Goal: Contribute content: Contribute content

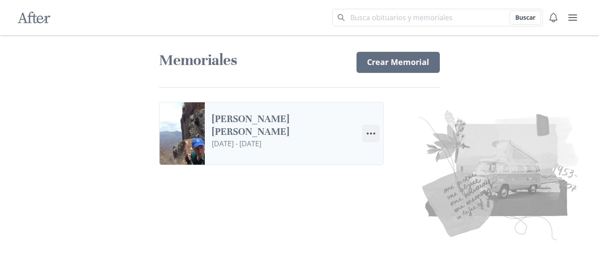
click at [373, 133] on icon "Menu" at bounding box center [371, 133] width 11 height 11
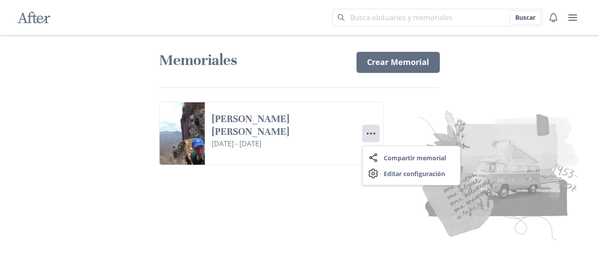
click at [319, 200] on img at bounding box center [435, 173] width 300 height 139
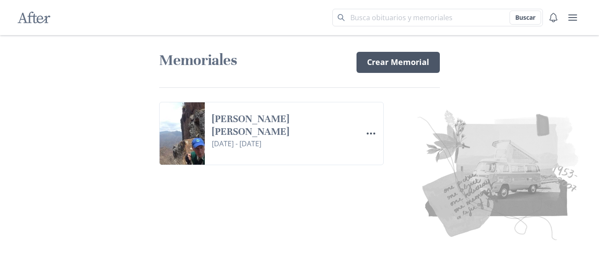
click at [404, 61] on link "Crear Memorial" at bounding box center [398, 62] width 83 height 21
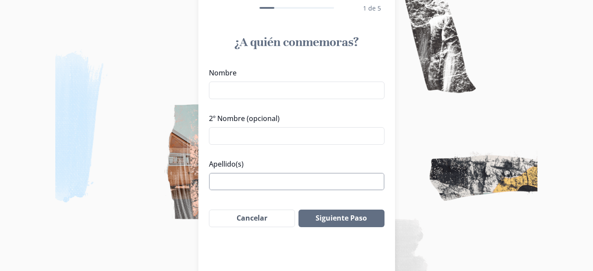
scroll to position [50, 0]
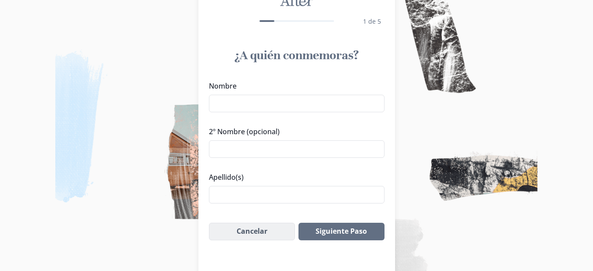
click at [276, 228] on button "Cancelar" at bounding box center [252, 232] width 86 height 18
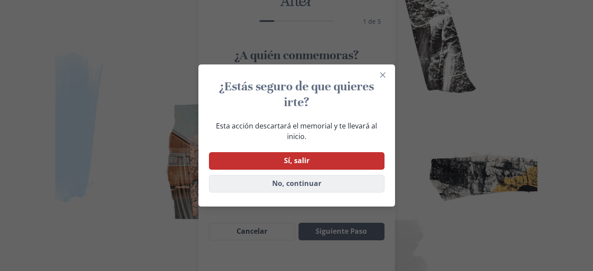
click at [302, 187] on button "No, continuar" at bounding box center [296, 184] width 175 height 18
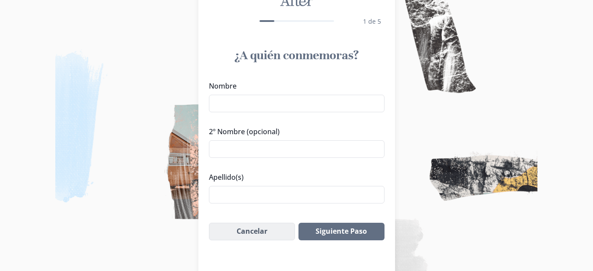
click at [240, 228] on button "Cancelar" at bounding box center [252, 232] width 86 height 18
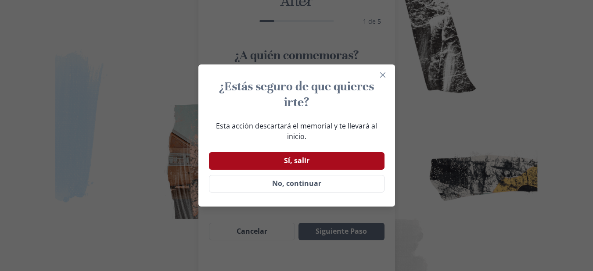
click at [301, 162] on button "Sí, salir" at bounding box center [296, 161] width 175 height 18
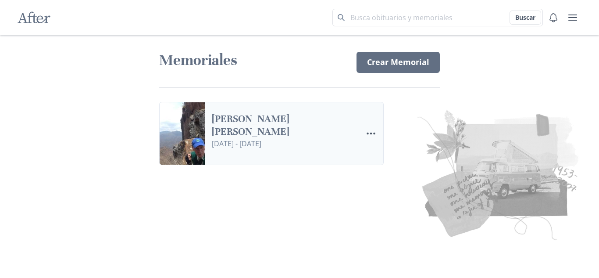
click at [212, 129] on link "[PERSON_NAME] [PERSON_NAME]" at bounding box center [283, 125] width 143 height 25
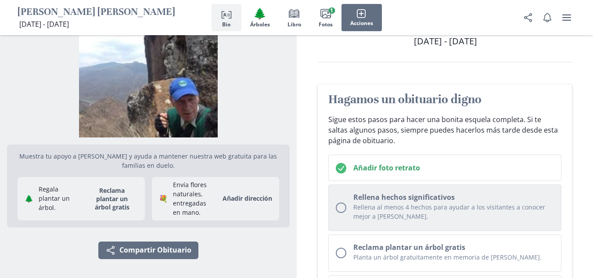
scroll to position [88, 0]
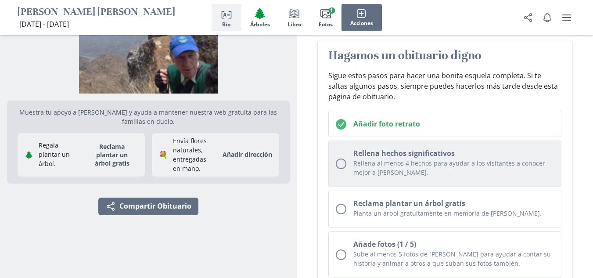
click at [344, 163] on div "Unchecked circle" at bounding box center [341, 163] width 11 height 11
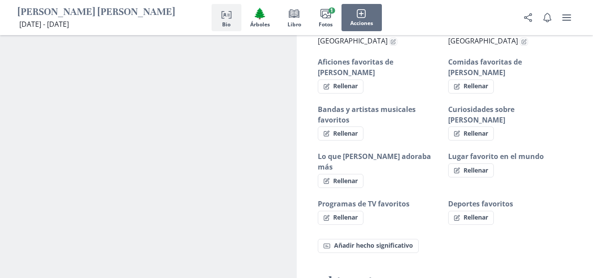
scroll to position [578, 0]
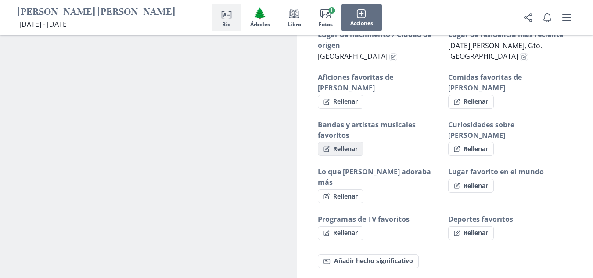
click at [347, 142] on button "Rellenar" at bounding box center [341, 149] width 46 height 14
select select "Bandas y artistas musicales favoritos"
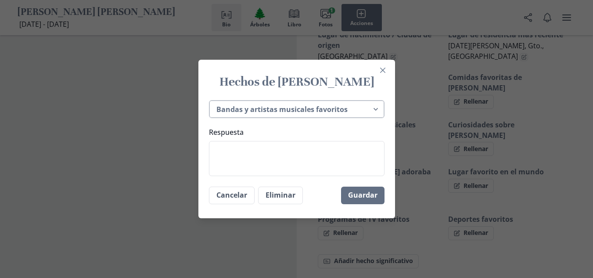
click at [298, 112] on select "Lugar de nacimiento / Ciudad de origen Lugar de residencia más reciente Aficion…" at bounding box center [296, 109] width 175 height 18
click at [267, 148] on textarea "Respuesta" at bounding box center [296, 158] width 175 height 35
type textarea "M"
type textarea "x"
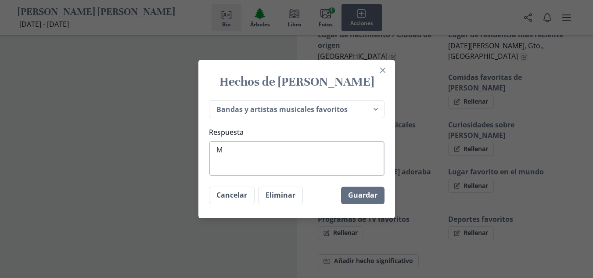
type textarea "Mu"
type textarea "x"
type textarea "Mus"
type textarea "x"
type textarea "Musi"
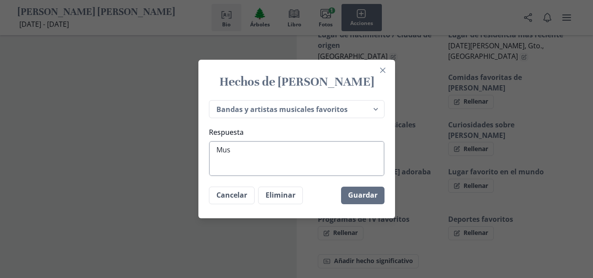
type textarea "x"
type textarea "Music"
type textarea "x"
type textarea "Musica"
type textarea "x"
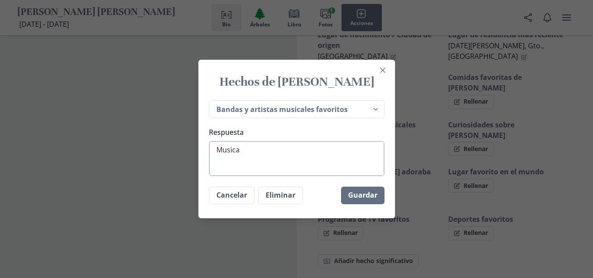
type textarea "Musica"
type textarea "x"
type textarea "Musica c"
type textarea "x"
type textarea "Musica cl"
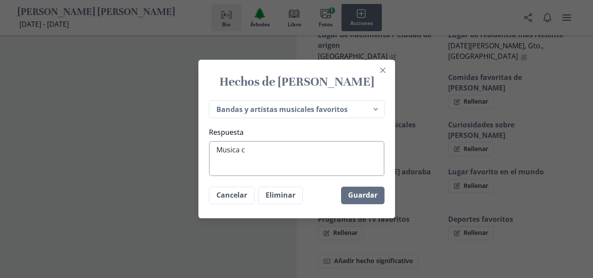
type textarea "x"
type textarea "Musica cla"
type textarea "x"
type textarea "Musica clas"
type textarea "x"
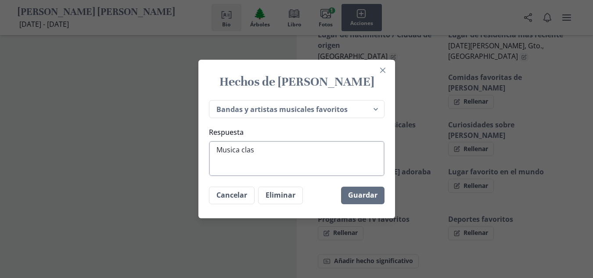
type textarea "Musica clasi"
type textarea "x"
type textarea "Musica clasic"
type textarea "x"
type textarea "Musica clasica"
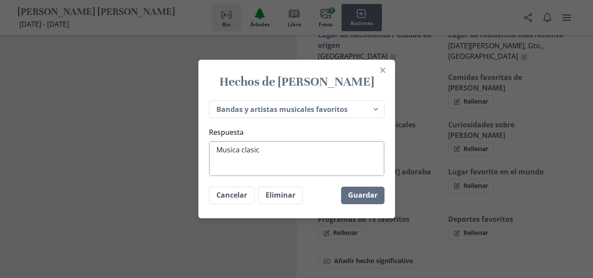
type textarea "x"
type textarea "Musica clasica"
drag, startPoint x: 239, startPoint y: 150, endPoint x: 208, endPoint y: 114, distance: 48.0
click at [208, 114] on div "Lugar de nacimiento / Ciudad de origen Lugar de residencia más reciente Aficion…" at bounding box center [296, 138] width 197 height 83
click at [369, 195] on button "Guardar" at bounding box center [362, 195] width 43 height 18
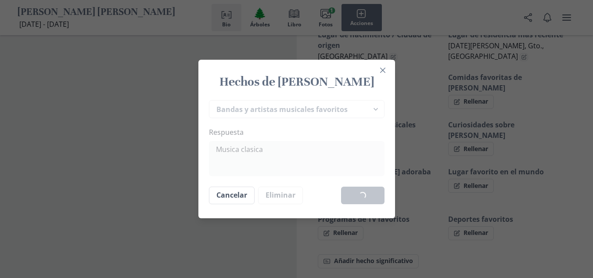
type textarea "x"
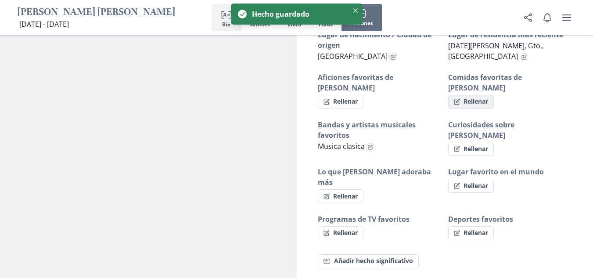
click at [478, 95] on button "Rellenar" at bounding box center [471, 102] width 46 height 14
select select "Comidas favoritas de [PERSON_NAME]"
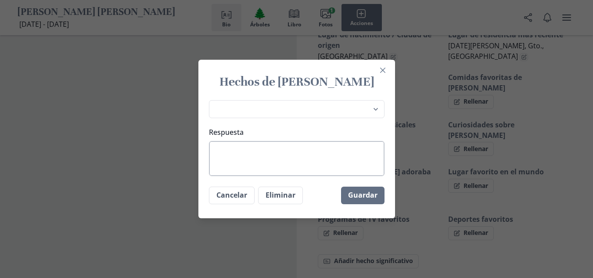
click at [247, 155] on textarea "Respuesta" at bounding box center [296, 158] width 175 height 35
type textarea "x"
type textarea "C"
type textarea "x"
type textarea "Ch"
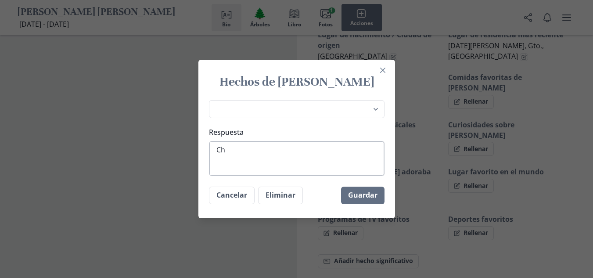
type textarea "x"
type textarea "Chi"
type textarea "x"
type textarea "Chil"
type textarea "x"
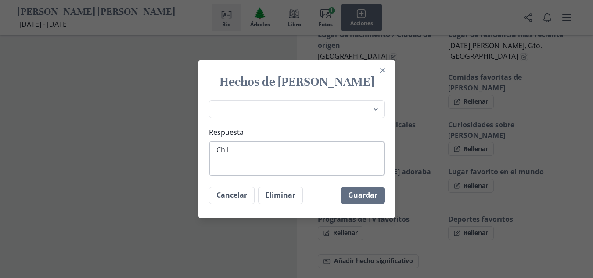
type textarea "[GEOGRAPHIC_DATA]"
type textarea "x"
type textarea "[GEOGRAPHIC_DATA]"
type textarea "x"
type textarea "Chile r"
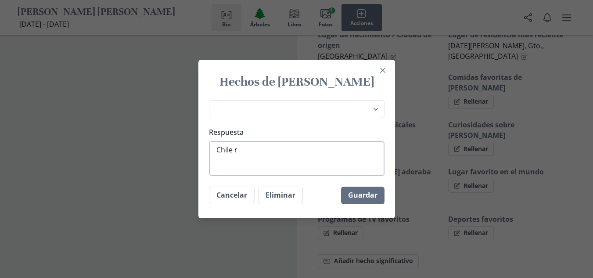
type textarea "x"
type textarea "Chile re"
type textarea "x"
type textarea "Chile rel"
type textarea "x"
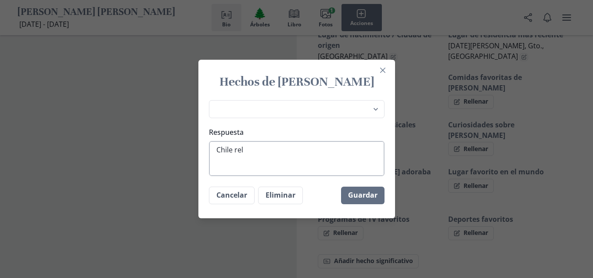
type textarea "Chile rell"
type textarea "x"
type textarea "Chile relle"
type textarea "x"
type textarea "Chile rellen"
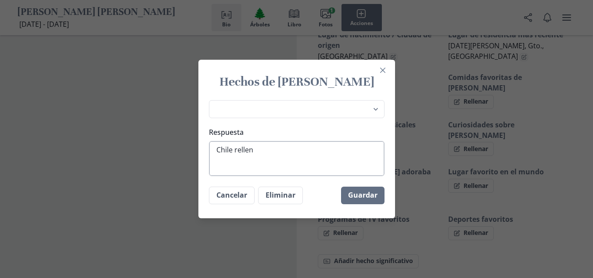
type textarea "x"
type textarea "Chile relleno"
click at [374, 197] on button "Guardar" at bounding box center [362, 195] width 43 height 18
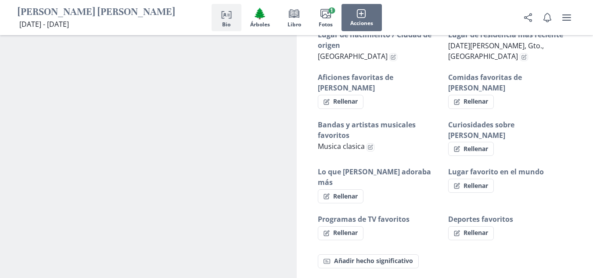
type textarea "x"
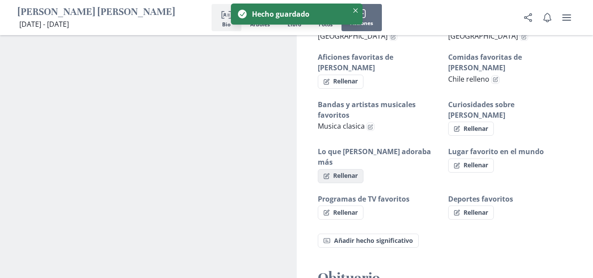
click at [354, 169] on button "Rellenar" at bounding box center [341, 176] width 46 height 14
select select "Lo que [PERSON_NAME] adoraba más"
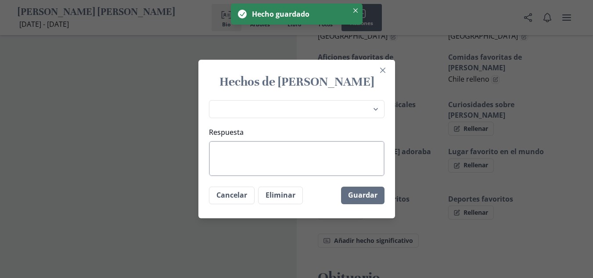
click at [272, 159] on textarea "Respuesta" at bounding box center [296, 158] width 175 height 35
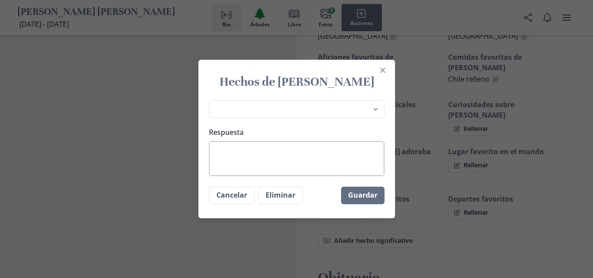
type textarea "x"
type textarea "a"
type textarea "x"
type textarea "a"
type textarea "x"
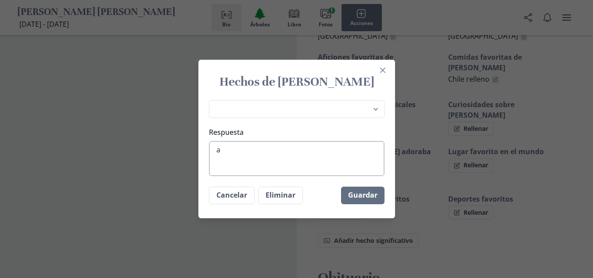
type textarea "a l"
type textarea "x"
type textarea "a la"
type textarea "x"
type textarea "a la"
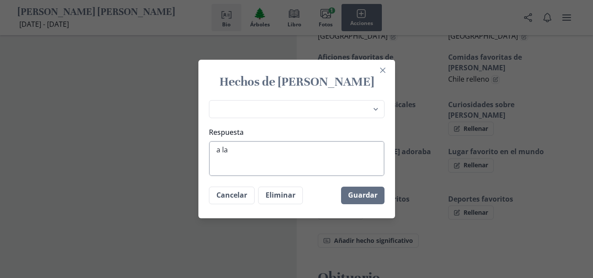
type textarea "x"
type textarea "a la g"
type textarea "x"
type textarea "a la ge"
type textarea "x"
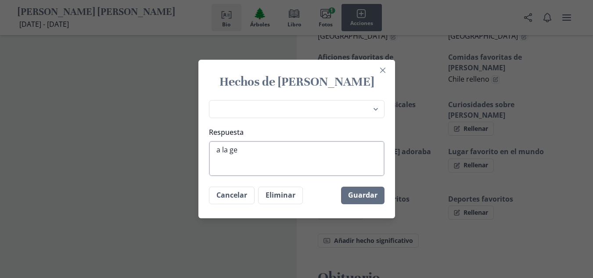
type textarea "a la gen"
type textarea "x"
type textarea "a la gent"
type textarea "x"
type textarea "a la gente"
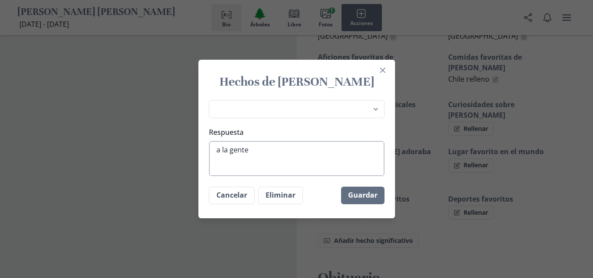
type textarea "x"
type textarea "a la gente"
type textarea "x"
type textarea "a la gente p"
type textarea "x"
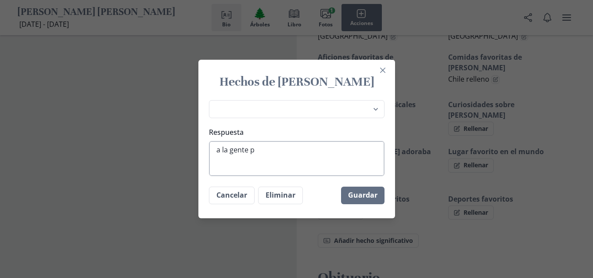
type textarea "a la gente po"
type textarea "x"
type textarea "a la gente pob"
type textarea "x"
type textarea "a la gente pobr"
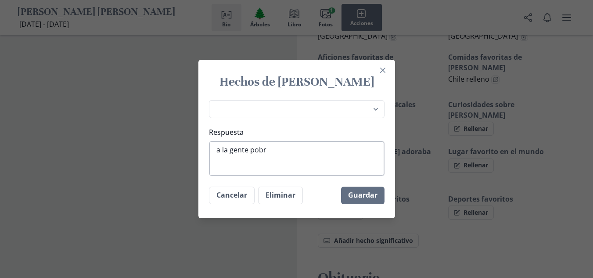
type textarea "x"
type textarea "a la gente pobre"
click at [372, 193] on button "Guardar" at bounding box center [362, 195] width 43 height 18
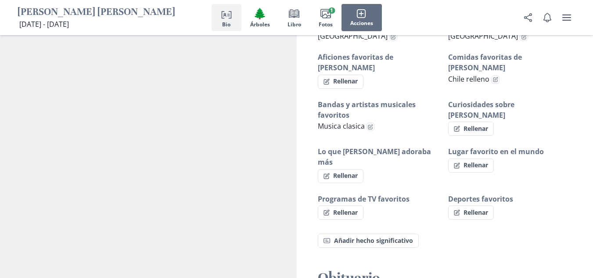
type textarea "x"
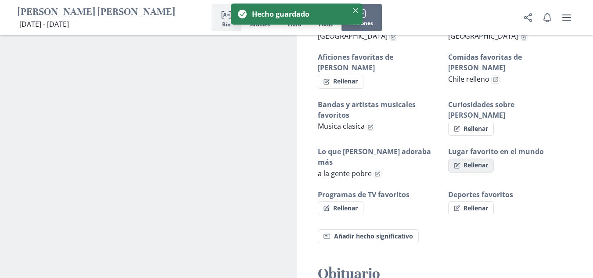
click at [488, 158] on button "Rellenar" at bounding box center [471, 165] width 46 height 14
select select "Lugar favorito en el mundo"
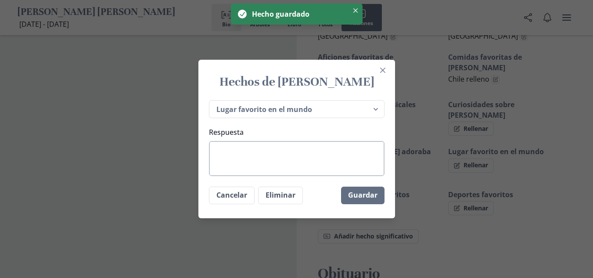
click at [275, 163] on textarea "Respuesta" at bounding box center [296, 158] width 175 height 35
type textarea "x"
type textarea "i"
type textarea "x"
type textarea "it"
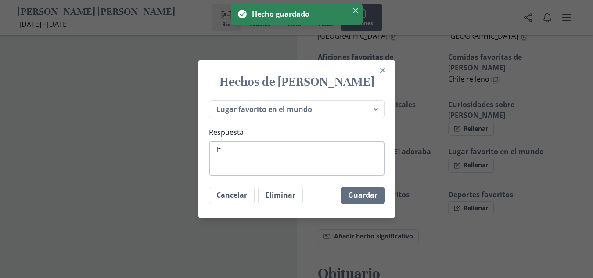
type textarea "x"
type textarea "ita"
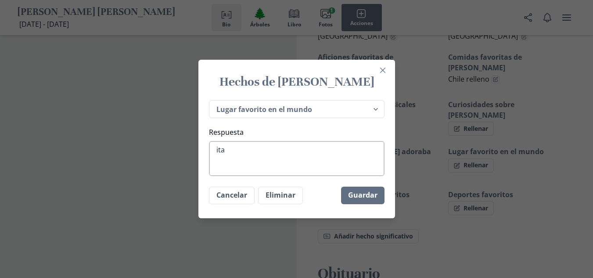
type textarea "x"
type textarea "ital"
type textarea "x"
type textarea "[GEOGRAPHIC_DATA]"
type textarea "x"
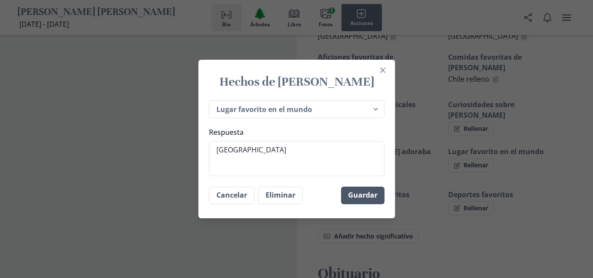
type textarea "[GEOGRAPHIC_DATA]"
click at [363, 199] on button "Guardar" at bounding box center [362, 195] width 43 height 18
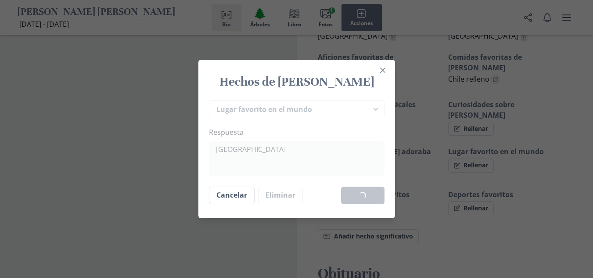
type textarea "x"
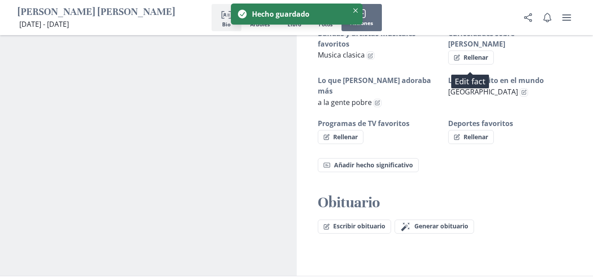
scroll to position [666, 0]
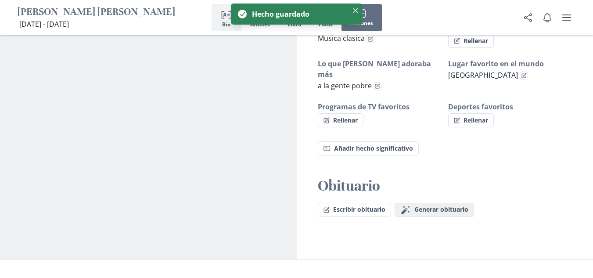
click at [451, 206] on span "Generar obituario" at bounding box center [441, 209] width 54 height 7
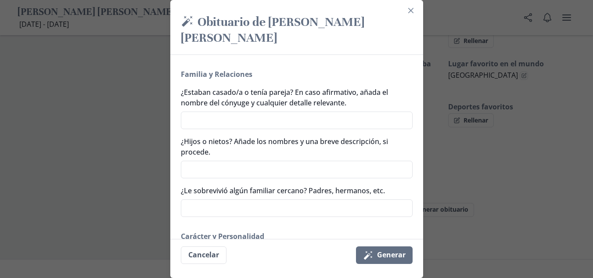
scroll to position [44, 0]
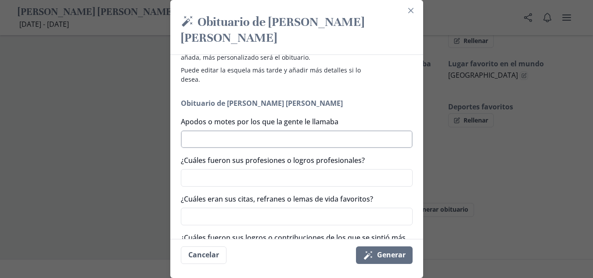
click at [215, 132] on textarea "Apodos o motes por los que la gente le llamaba" at bounding box center [297, 139] width 232 height 18
drag, startPoint x: 215, startPoint y: 132, endPoint x: 216, endPoint y: 137, distance: 4.6
click at [215, 137] on textarea "Apodos o motes por los que la gente le llamaba" at bounding box center [297, 139] width 232 height 18
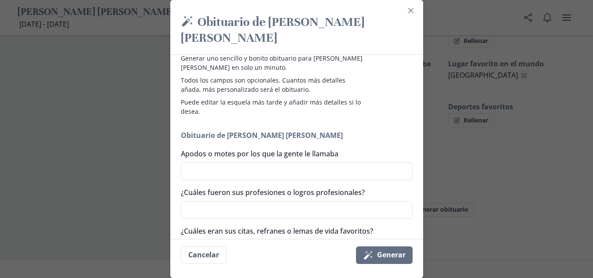
scroll to position [0, 0]
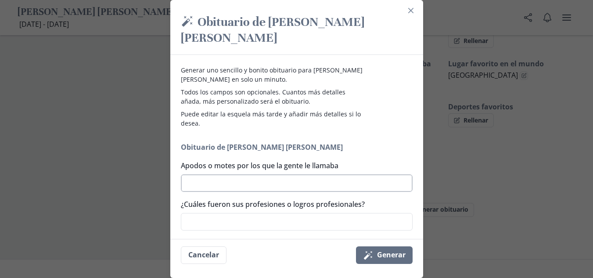
click at [278, 186] on textarea "Apodos o motes por los que la gente le llamaba" at bounding box center [297, 183] width 232 height 18
type textarea "P"
type textarea "x"
type textarea "Pa"
type textarea "x"
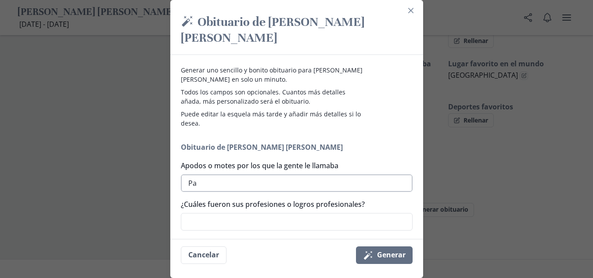
type textarea "Pab"
type textarea "x"
type textarea "Pabl"
type textarea "x"
type textarea "Pabli"
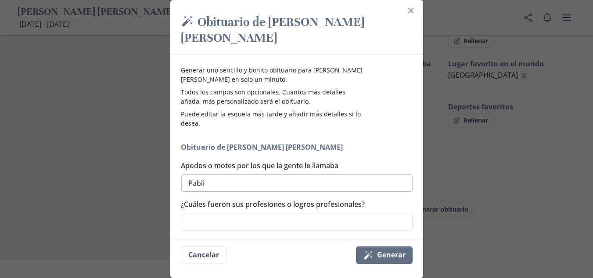
type textarea "x"
type textarea "Pablit"
type textarea "x"
type textarea "[PERSON_NAME]"
type textarea "x"
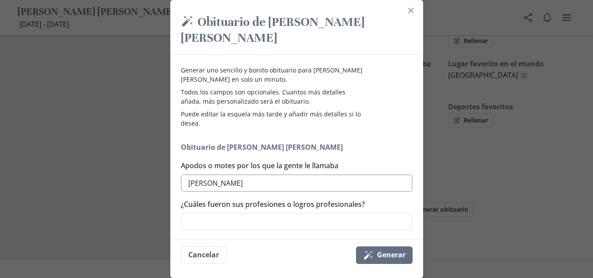
type textarea "[PERSON_NAME],"
type textarea "x"
type textarea "[PERSON_NAME], P"
type textarea "x"
type textarea "[PERSON_NAME], [GEOGRAPHIC_DATA]"
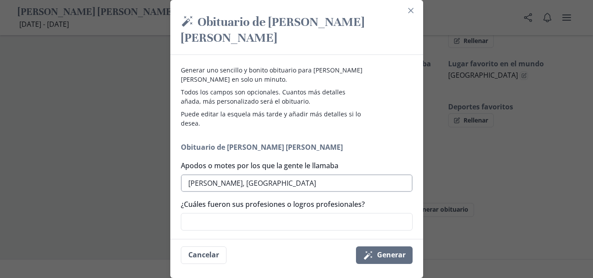
type textarea "x"
type textarea "[PERSON_NAME], Pab"
type textarea "x"
type textarea "[PERSON_NAME], Pabl"
type textarea "x"
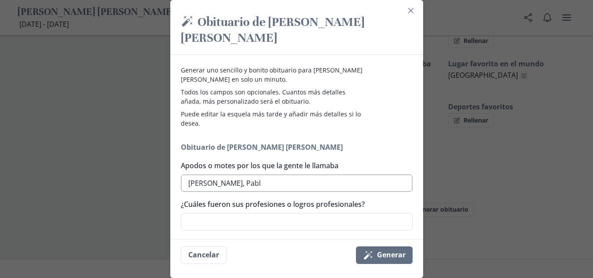
type textarea "[PERSON_NAME]"
type textarea "x"
type textarea "[PERSON_NAME],"
type textarea "x"
type textarea "[PERSON_NAME], P"
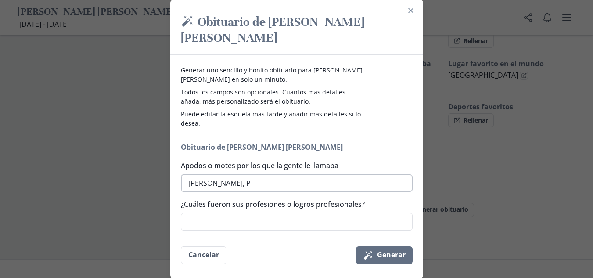
type textarea "x"
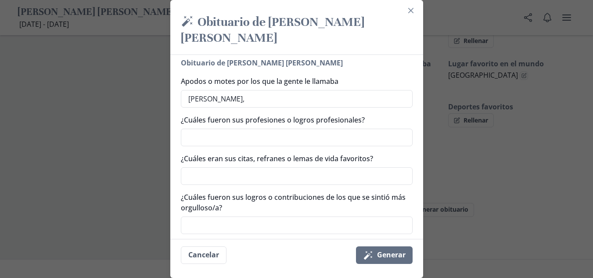
scroll to position [88, 0]
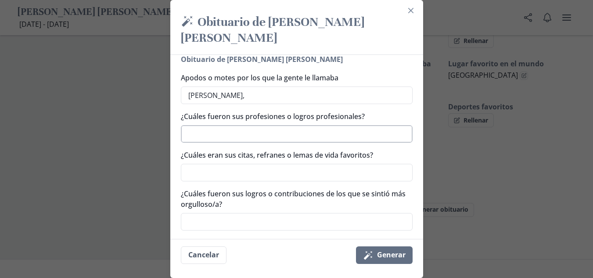
type textarea "[PERSON_NAME],"
type textarea "x"
click at [267, 136] on textarea "¿Cuáles fueron sus profesiones o logros profesionales?" at bounding box center [297, 134] width 232 height 18
type textarea "L"
type textarea "x"
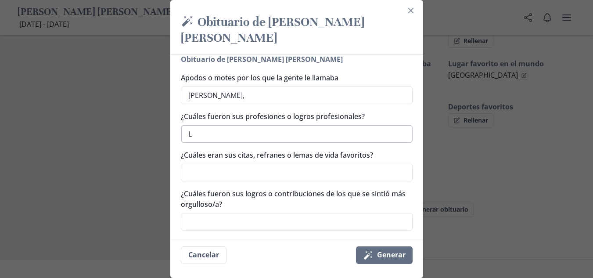
type textarea "Li"
type textarea "x"
type textarea "Lic"
type textarea "x"
type textarea "Lic"
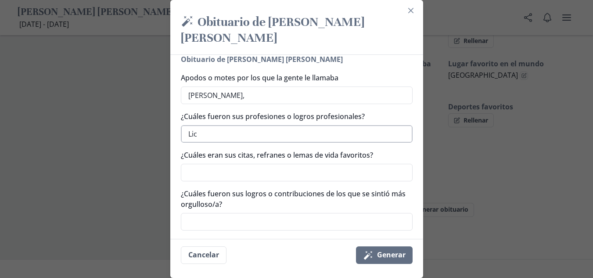
type textarea "x"
type textarea "Lic P"
type textarea "x"
type textarea "Lic Ps"
type textarea "x"
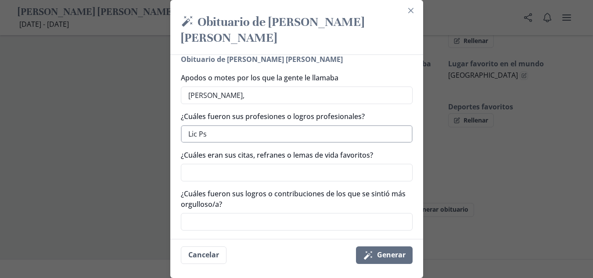
type textarea "Lic Psi"
type textarea "x"
type textarea "Lic Psic"
type textarea "x"
type textarea "Lic Psico"
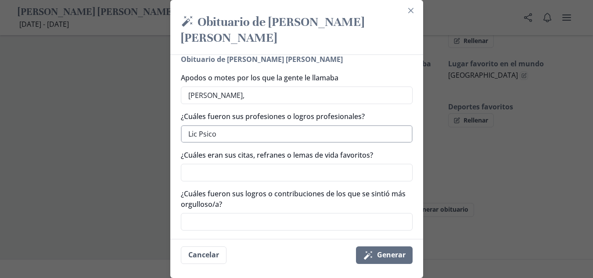
type textarea "x"
type textarea "Lic Psicol"
type textarea "x"
type textarea "Lic Psicolo"
type textarea "x"
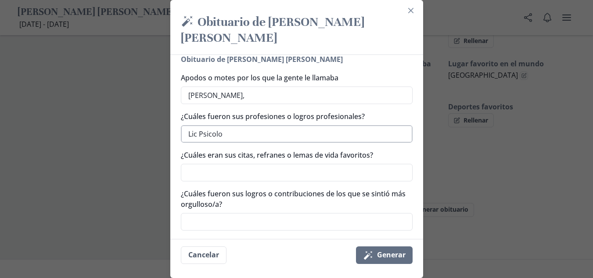
type textarea "Lic Psicolog"
type textarea "x"
type textarea "Lic Psicologi"
type textarea "x"
type textarea "Lic Psicologia"
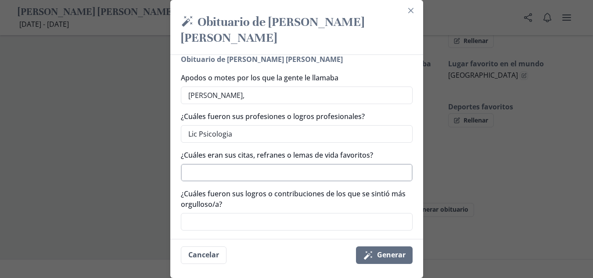
click at [279, 177] on textarea "¿Cuáles eran sus citas, refranes o lemas de vida favoritos?" at bounding box center [297, 173] width 232 height 18
type textarea "x"
type textarea "P"
type textarea "x"
type textarea "Pr"
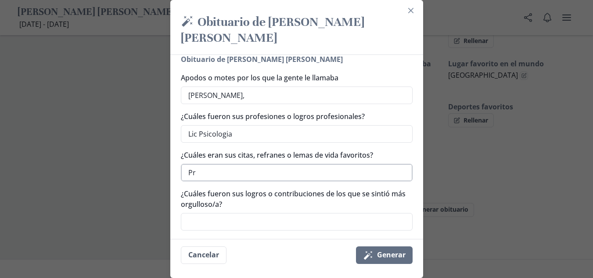
type textarea "x"
type textarea "Pri"
type textarea "x"
type textarea "Prim"
type textarea "x"
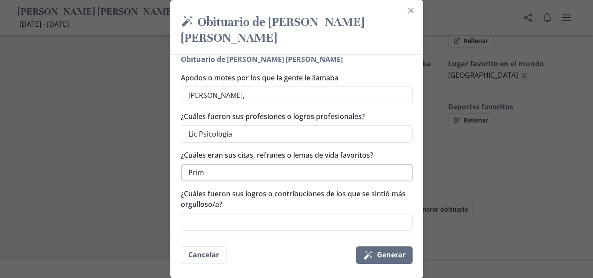
type textarea "Prime"
type textarea "x"
type textarea "Primer"
type textarea "x"
type textarea "Primero"
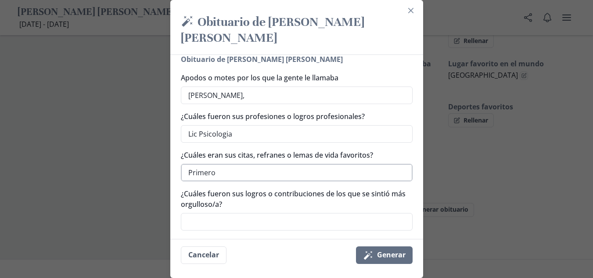
type textarea "x"
type textarea "Primero"
type textarea "x"
type textarea "Primero l"
type textarea "x"
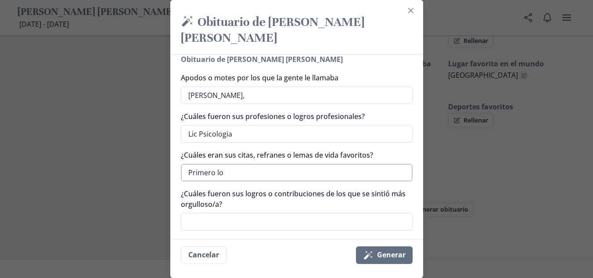
type textarea "Primero los"
type textarea "x"
type textarea "Primero los"
type textarea "x"
type textarea "Primero los p"
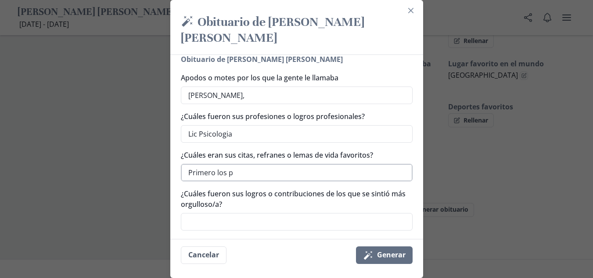
type textarea "x"
type textarea "Primero los po"
type textarea "x"
type textarea "Primero los pob"
type textarea "x"
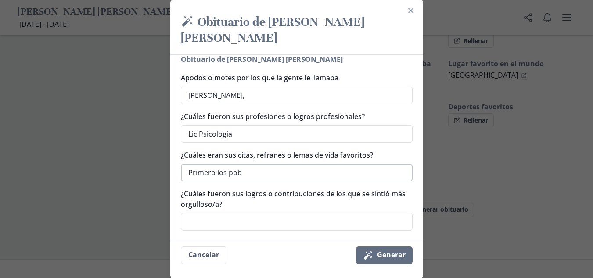
type textarea "Primero los pobr"
type textarea "x"
type textarea "Primero los pobres"
type textarea "x"
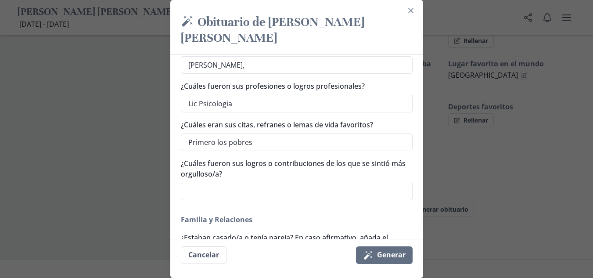
scroll to position [132, 0]
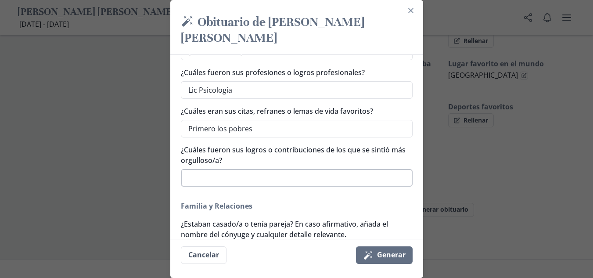
type textarea "Primero los pobres"
click at [225, 174] on textarea "¿Cuáles fueron sus logros o contribuciones de los que se sintió más orgulloso/a?" at bounding box center [297, 178] width 232 height 18
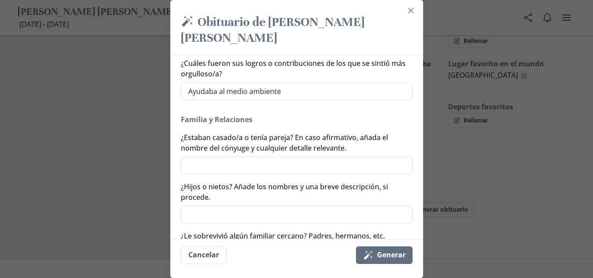
scroll to position [219, 0]
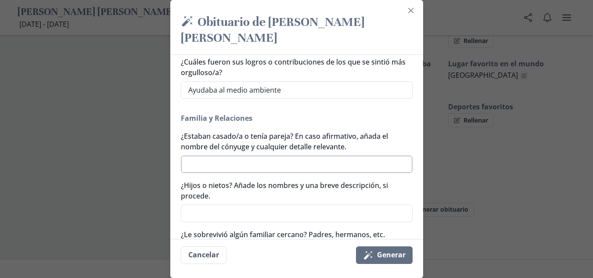
click at [243, 165] on textarea "¿Estaban casado/a o tenía pareja? En caso afirmativo, añada el nombre del cónyu…" at bounding box center [297, 164] width 232 height 18
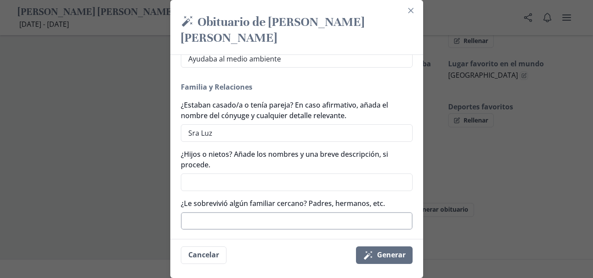
scroll to position [263, 0]
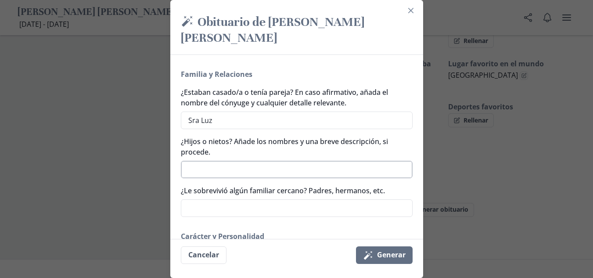
click at [254, 170] on textarea "¿Hijos o nietos? Añade los nombres y una breve descripción, si procede." at bounding box center [297, 170] width 232 height 18
click at [248, 203] on textarea "¿Le sobrevivió algún familiar cercano? Padres, hermanos, etc." at bounding box center [297, 208] width 232 height 18
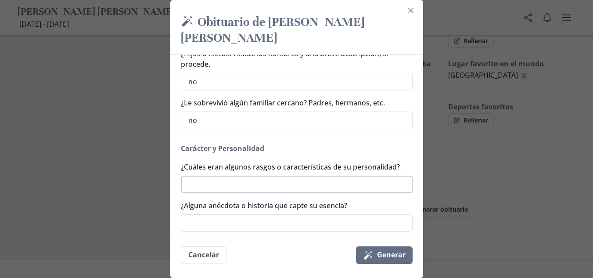
scroll to position [395, 0]
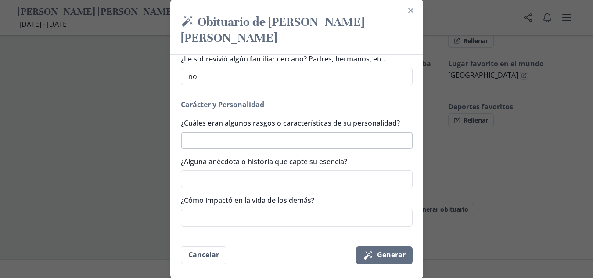
click at [217, 137] on textarea "¿Cuáles eran algunos rasgos o características de su personalidad?" at bounding box center [297, 141] width 232 height 18
click at [301, 179] on textarea "¿Alguna anécdota o historia que capte su esencia?" at bounding box center [297, 179] width 232 height 18
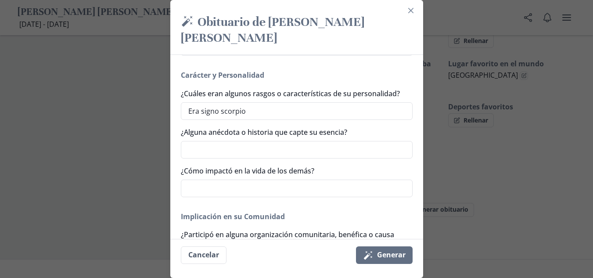
scroll to position [439, 0]
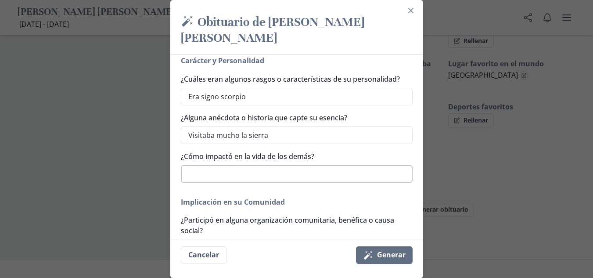
click at [263, 176] on textarea "¿Cómo impactó en la vida de los demás?" at bounding box center [297, 174] width 232 height 18
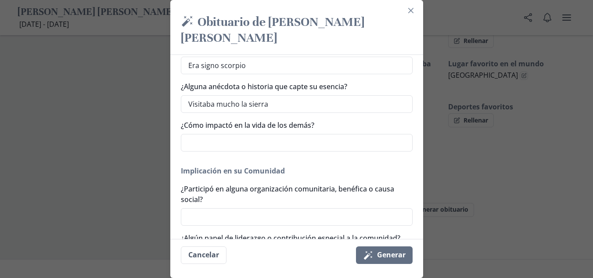
scroll to position [483, 0]
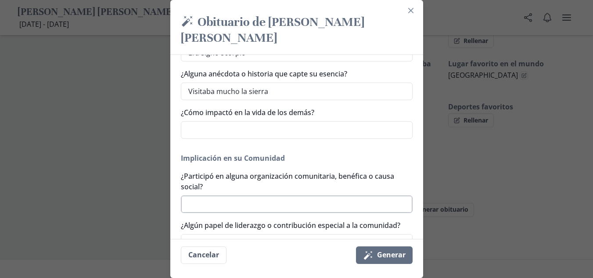
click at [242, 207] on textarea "¿Participó en alguna organización comunitaria, benéfica o causa social?" at bounding box center [297, 204] width 232 height 18
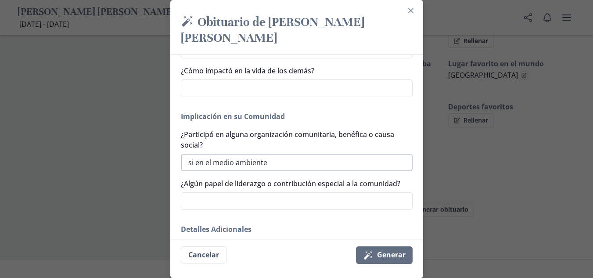
scroll to position [570, 0]
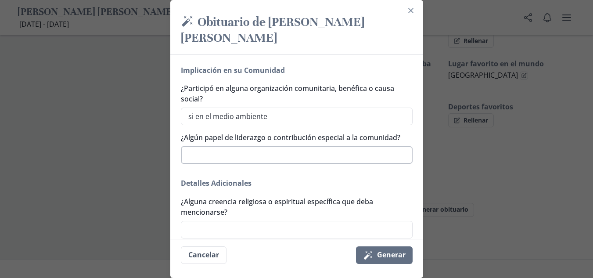
click at [241, 157] on textarea "¿Algún papel de liderazgo o contribución especial a la comunidad?" at bounding box center [297, 155] width 232 height 18
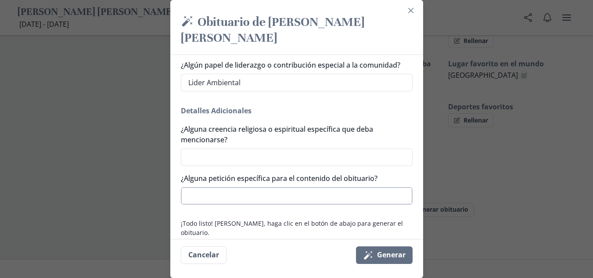
scroll to position [649, 0]
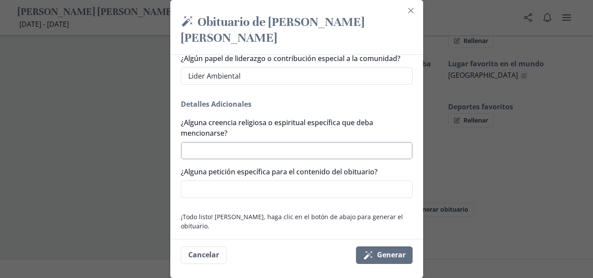
click at [229, 147] on textarea "¿Alguna creencia religiosa o espiritual específica que deba mencionarse?" at bounding box center [297, 151] width 232 height 18
click at [277, 193] on textarea "¿Alguna petición específica para el contenido del obituario?" at bounding box center [297, 189] width 232 height 18
click at [401, 254] on button "Magic wand Generar" at bounding box center [384, 255] width 57 height 18
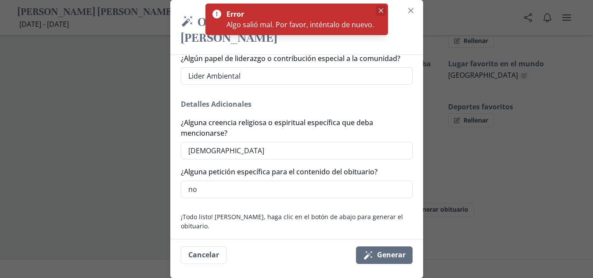
click at [381, 9] on icon "Close" at bounding box center [380, 10] width 4 height 4
